Goal: Task Accomplishment & Management: Use online tool/utility

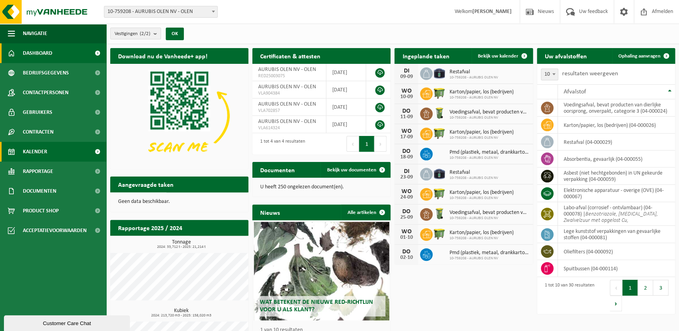
click at [39, 149] on span "Kalender" at bounding box center [35, 152] width 24 height 20
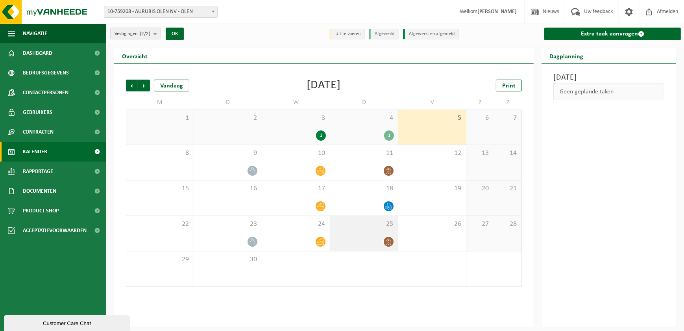
click at [377, 237] on div at bounding box center [364, 241] width 60 height 11
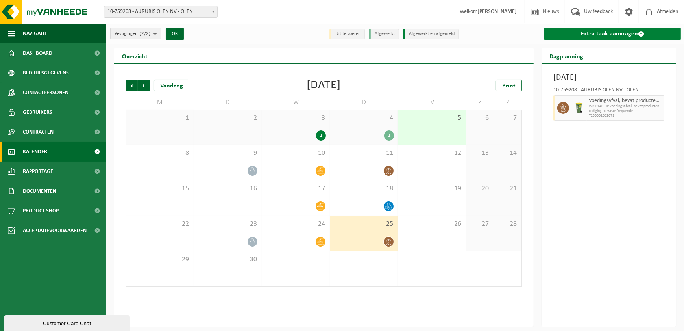
click at [595, 35] on link "Extra taak aanvragen" at bounding box center [612, 34] width 137 height 13
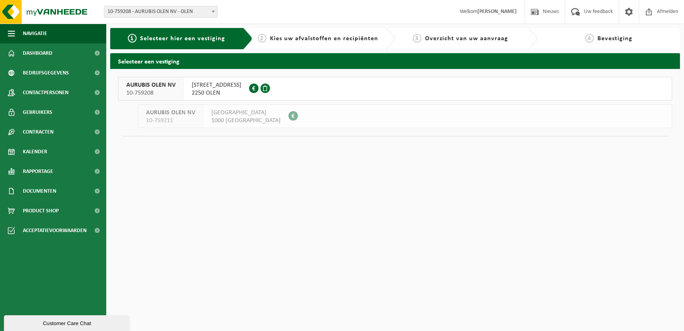
click at [168, 85] on span "AURUBIS OLEN NV" at bounding box center [150, 85] width 49 height 8
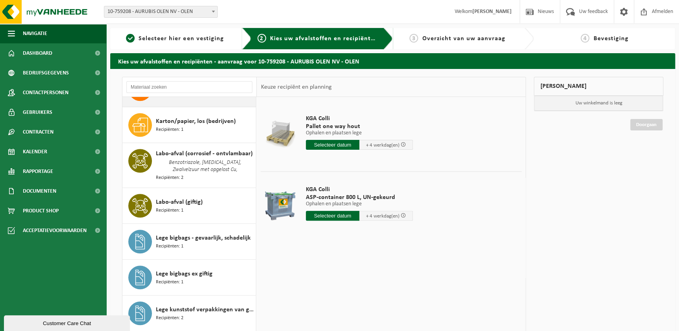
scroll to position [250, 0]
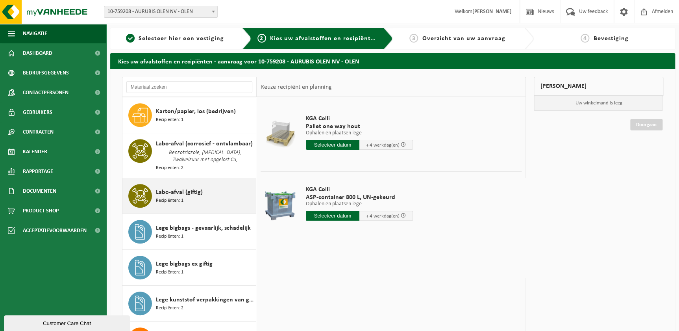
click at [195, 195] on span "Labo-afval (giftig)" at bounding box center [179, 191] width 47 height 9
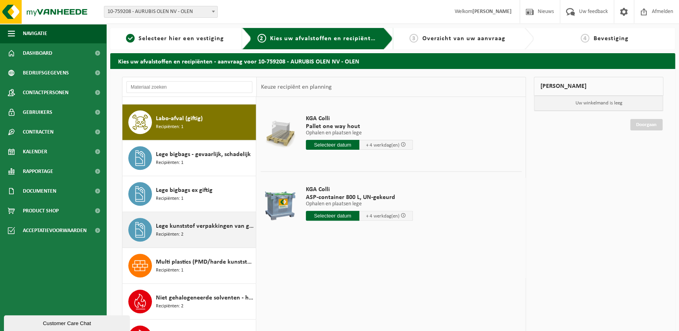
scroll to position [331, 0]
